Goal: Information Seeking & Learning: Stay updated

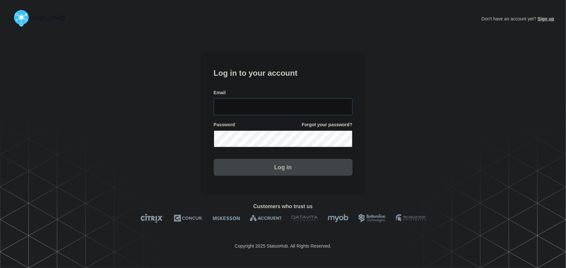
type input "[PERSON_NAME][EMAIL_ADDRESS][PERSON_NAME][DOMAIN_NAME]"
click at [291, 106] on input "[PERSON_NAME][EMAIL_ADDRESS][PERSON_NAME][DOMAIN_NAME]" at bounding box center [283, 107] width 139 height 17
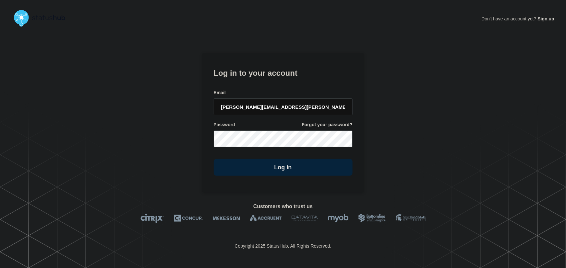
click at [285, 93] on div "Email" at bounding box center [283, 93] width 139 height 6
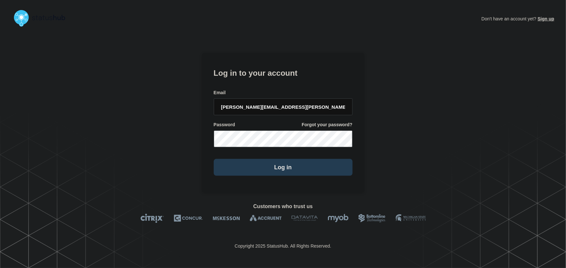
click at [284, 167] on button "Log in" at bounding box center [283, 167] width 139 height 17
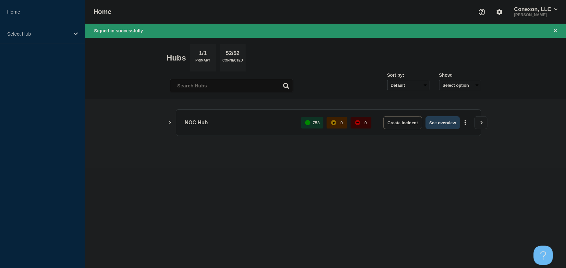
click at [436, 119] on button "See overview" at bounding box center [442, 122] width 34 height 13
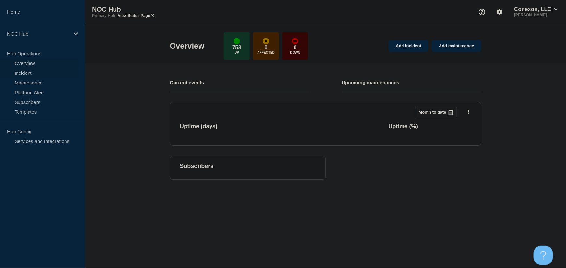
click at [15, 74] on link "Incident" at bounding box center [39, 73] width 78 height 10
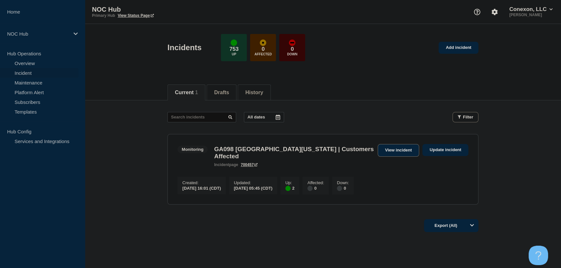
click at [386, 150] on link "View incident" at bounding box center [399, 150] width 42 height 13
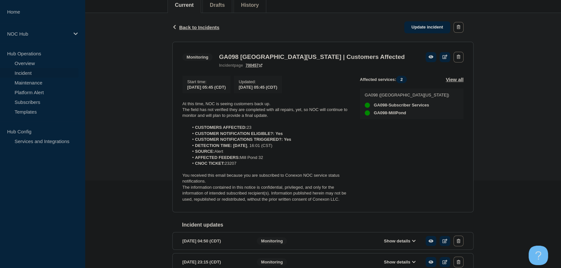
scroll to position [88, 0]
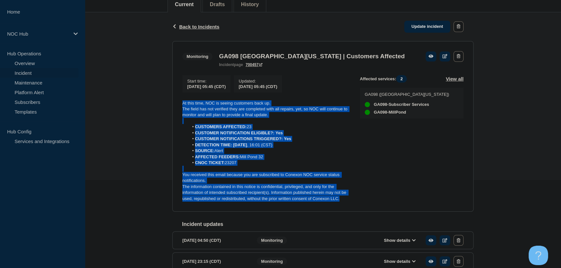
drag, startPoint x: 310, startPoint y: 190, endPoint x: 178, endPoint y: 100, distance: 159.1
click at [178, 100] on section "Monitoring GA098 Central Georgia | Customers Affected incident page 700457 Star…" at bounding box center [322, 126] width 301 height 171
click at [303, 110] on p "The field has not verified they are completed with all repairs, yet, so NOC wil…" at bounding box center [266, 112] width 167 height 12
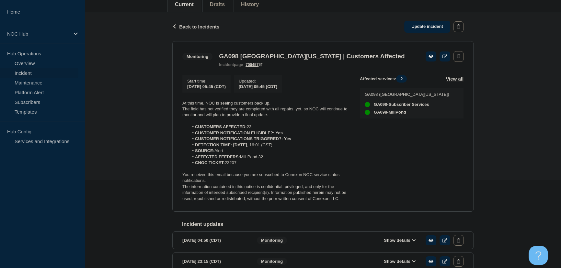
scroll to position [0, 0]
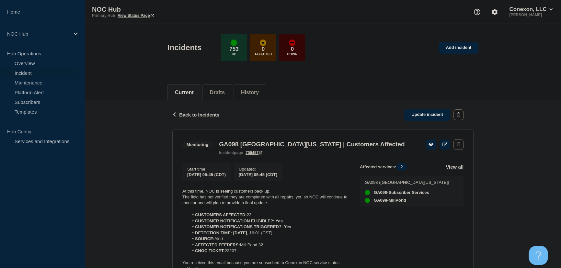
click at [196, 111] on div "Back Back to Incidents Update incident" at bounding box center [322, 114] width 301 height 29
click at [195, 115] on span "Back to Incidents" at bounding box center [199, 115] width 40 height 6
